Goal: Task Accomplishment & Management: Manage account settings

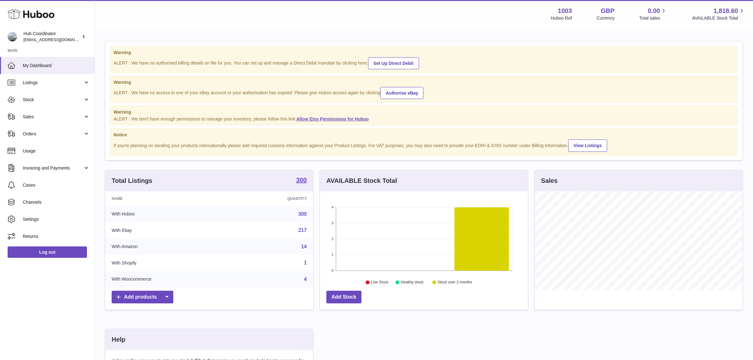
scroll to position [40, 0]
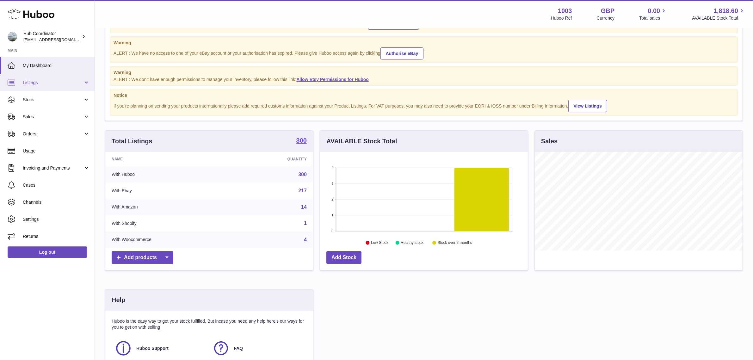
click at [59, 85] on link "Listings" at bounding box center [47, 82] width 95 height 17
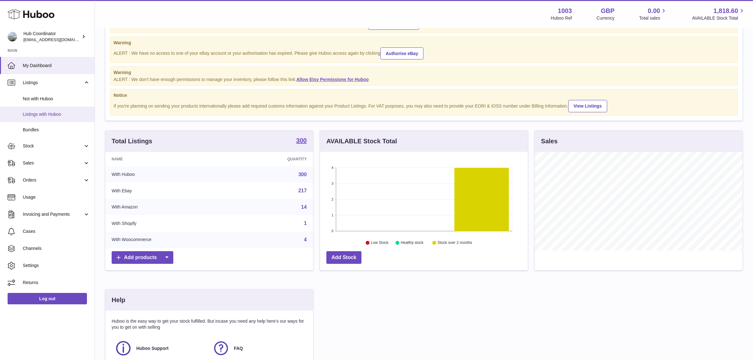
click at [58, 110] on link "Listings with Huboo" at bounding box center [47, 114] width 95 height 15
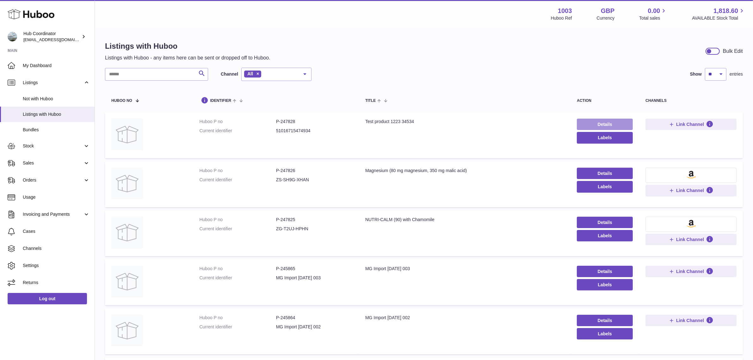
click at [598, 126] on link "Details" at bounding box center [605, 124] width 56 height 11
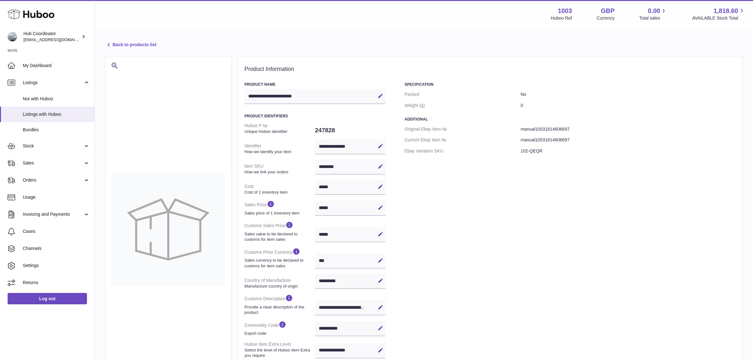
select select "**"
select select "****"
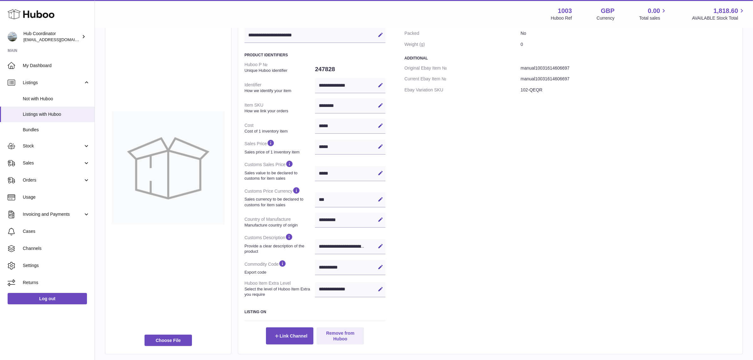
scroll to position [79, 0]
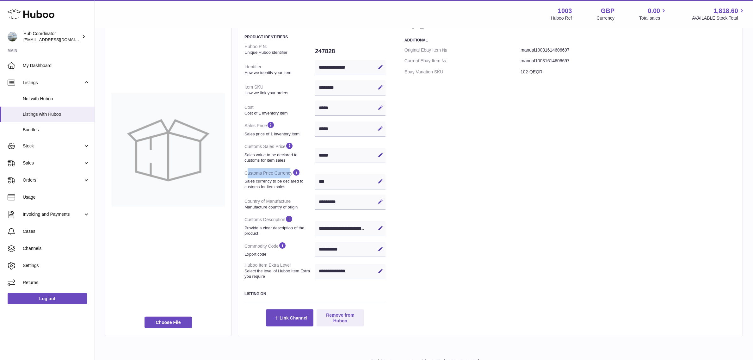
drag, startPoint x: 249, startPoint y: 175, endPoint x: 296, endPoint y: 175, distance: 47.4
click at [296, 175] on dt "Customs Price Currency Sales currency to be declared to customs for item sales" at bounding box center [279, 179] width 71 height 26
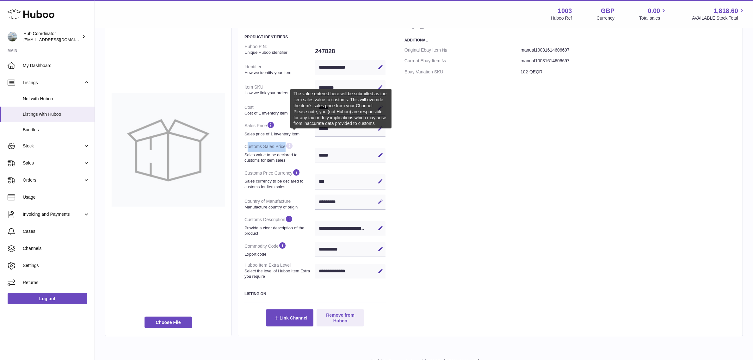
drag, startPoint x: 248, startPoint y: 145, endPoint x: 291, endPoint y: 145, distance: 43.0
click at [291, 145] on dt "Customs Sales Price Sales value to be declared to customs for item sales" at bounding box center [279, 152] width 71 height 26
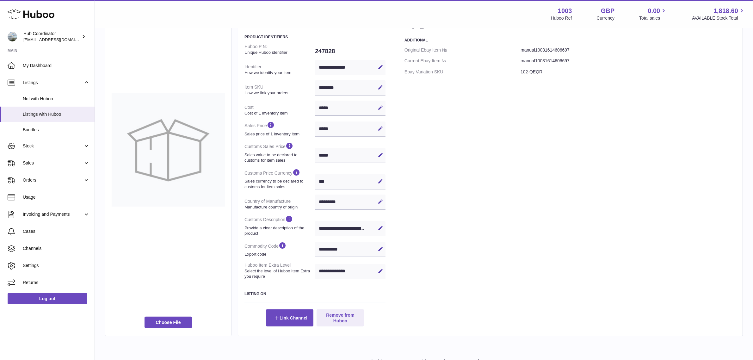
click at [267, 104] on dt "Cost Cost of 1 inventory item" at bounding box center [279, 110] width 71 height 16
click at [379, 107] on icon at bounding box center [380, 108] width 6 height 6
drag, startPoint x: 333, startPoint y: 105, endPoint x: 296, endPoint y: 105, distance: 37.0
click at [296, 105] on dl "**********" at bounding box center [314, 161] width 141 height 241
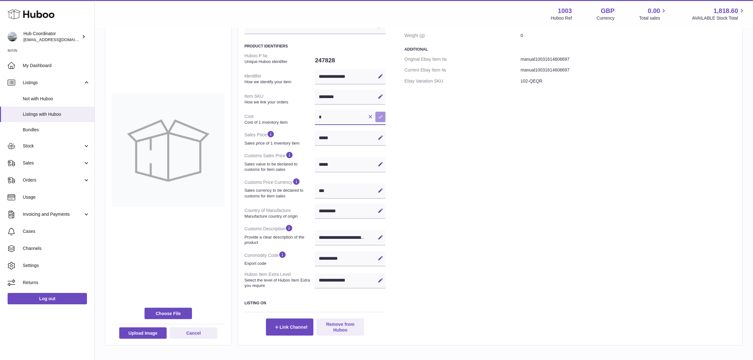
type input "*"
click at [378, 116] on icon at bounding box center [380, 117] width 6 height 6
click at [380, 162] on icon at bounding box center [380, 164] width 6 height 6
click at [287, 164] on dl "**********" at bounding box center [314, 170] width 141 height 241
type input "*"
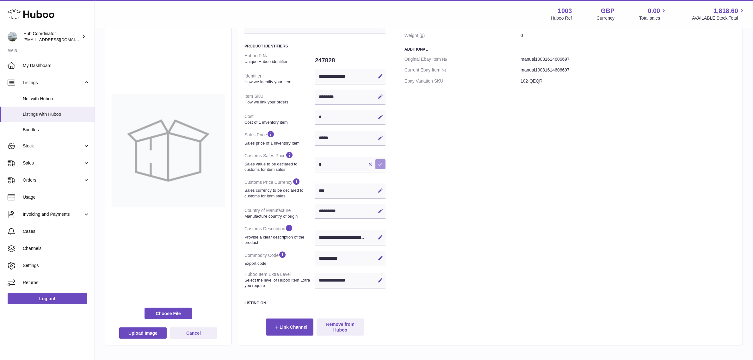
click at [383, 163] on icon at bounding box center [380, 164] width 6 height 6
drag, startPoint x: 317, startPoint y: 164, endPoint x: 310, endPoint y: 165, distance: 6.7
click at [310, 165] on dl "**********" at bounding box center [314, 170] width 141 height 241
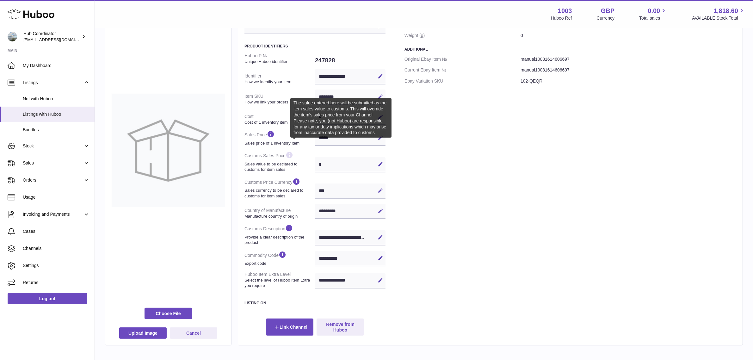
click at [293, 160] on strong at bounding box center [289, 156] width 8 height 10
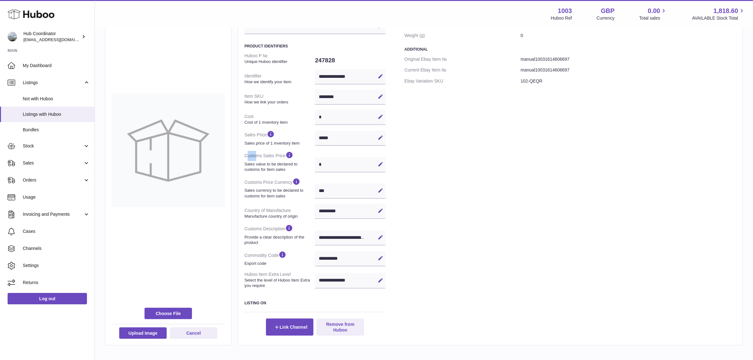
drag, startPoint x: 256, startPoint y: 156, endPoint x: 269, endPoint y: 156, distance: 13.0
click at [266, 156] on dt "Customs Sales Price Sales value to be declared to customs for item sales" at bounding box center [279, 161] width 71 height 26
click at [465, 216] on div "Specification Packed No Weight (g) 0 Additional Original Ebay Item № manual1003…" at bounding box center [570, 173] width 332 height 323
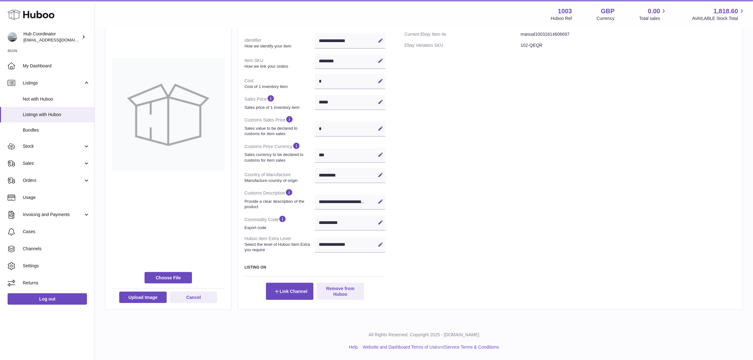
scroll to position [105, 0]
